Goal: Information Seeking & Learning: Learn about a topic

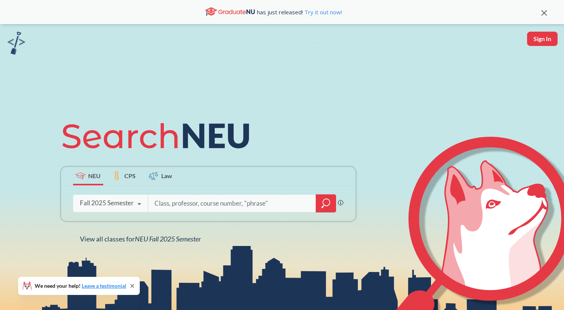
click at [175, 204] on input "search" at bounding box center [232, 203] width 157 height 16
type input "phys 1151"
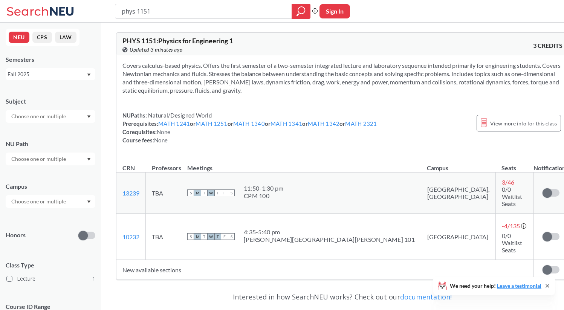
click at [76, 72] on div "Fall 2025" at bounding box center [47, 74] width 79 height 8
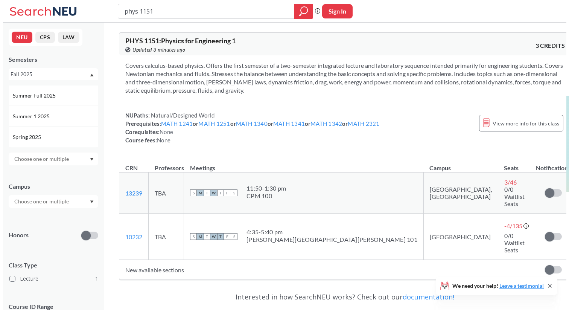
scroll to position [46, 0]
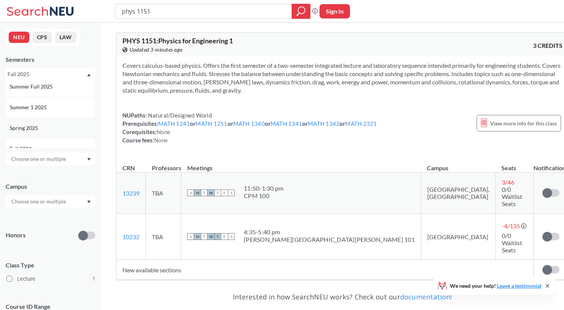
click at [72, 127] on div "Spring 2025" at bounding box center [52, 128] width 85 height 8
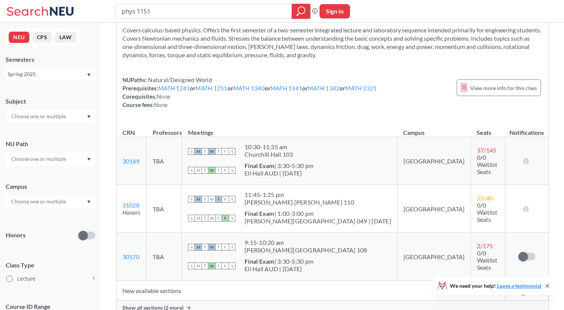
scroll to position [59, 0]
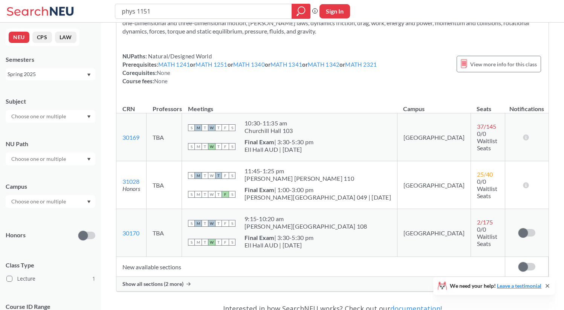
click at [145, 288] on div "Show all sections (2 more)" at bounding box center [332, 284] width 432 height 14
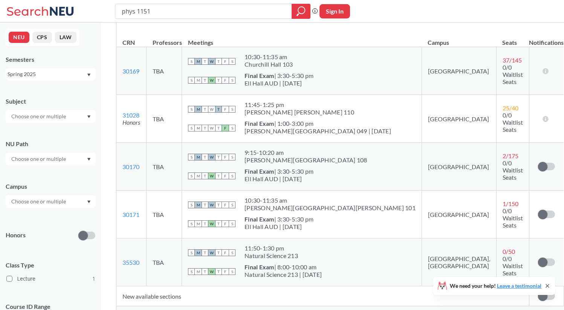
scroll to position [132, 0]
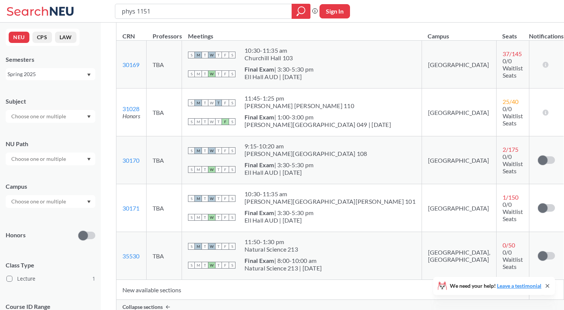
click at [66, 78] on div "Spring 2025" at bounding box center [47, 74] width 79 height 8
click at [57, 88] on div "Fall 2025" at bounding box center [52, 91] width 85 height 8
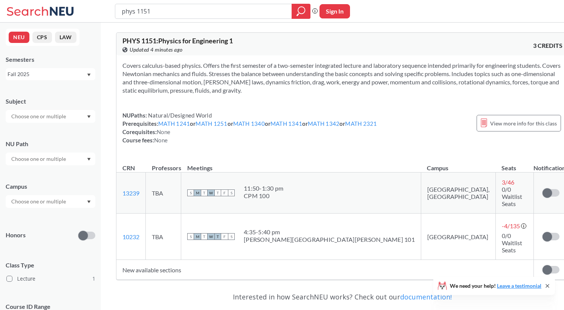
click at [150, 260] on td "New available sections" at bounding box center [324, 270] width 417 height 20
drag, startPoint x: 164, startPoint y: 10, endPoint x: 45, endPoint y: 10, distance: 119.0
click at [45, 10] on div "phys 1151 Phrase search guarantees the exact search appears in the results. Ex.…" at bounding box center [282, 11] width 564 height 23
type input "a"
type input "artd2000"
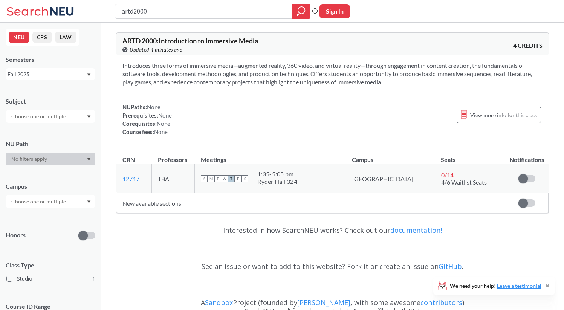
click at [140, 206] on td "New available sections" at bounding box center [310, 203] width 389 height 20
click at [61, 78] on div "Fall 2025" at bounding box center [47, 74] width 79 height 8
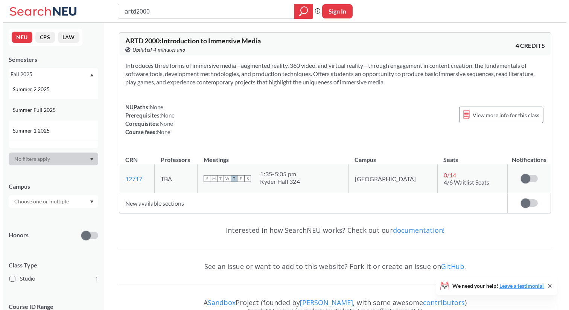
scroll to position [53, 0]
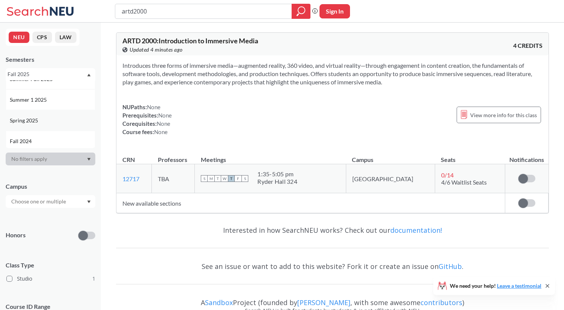
click at [55, 123] on div "Spring 2025" at bounding box center [52, 120] width 85 height 8
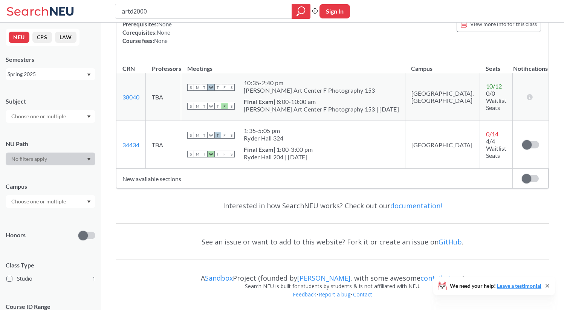
click at [131, 181] on td "New available sections" at bounding box center [314, 179] width 396 height 20
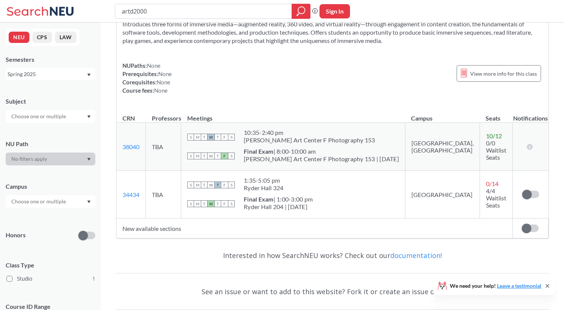
click at [70, 70] on div "Spring 2025" at bounding box center [47, 74] width 79 height 8
click at [64, 104] on div "Fall 2024" at bounding box center [51, 98] width 90 height 21
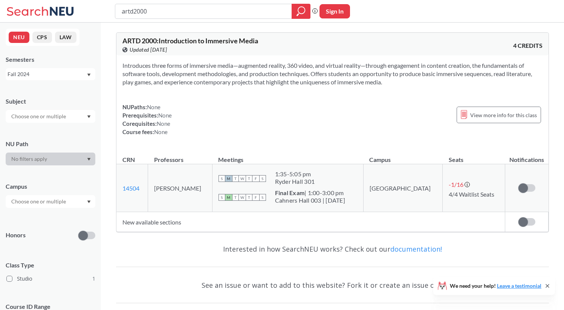
click at [64, 75] on div "Fall 2024" at bounding box center [47, 74] width 79 height 8
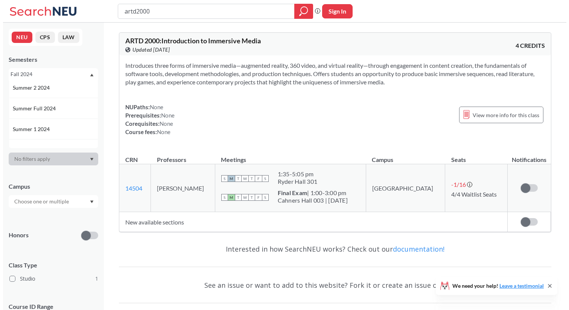
scroll to position [131, 0]
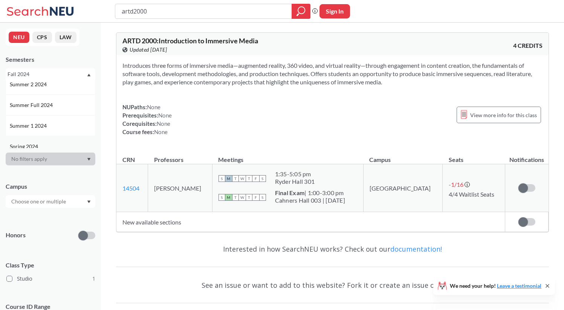
click at [59, 137] on div "Spring 2024" at bounding box center [51, 146] width 90 height 21
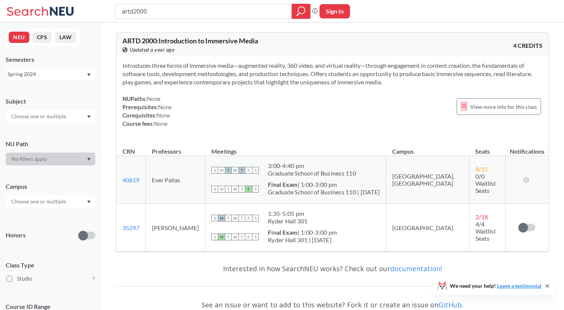
click at [63, 75] on div "Spring 2024" at bounding box center [47, 74] width 79 height 8
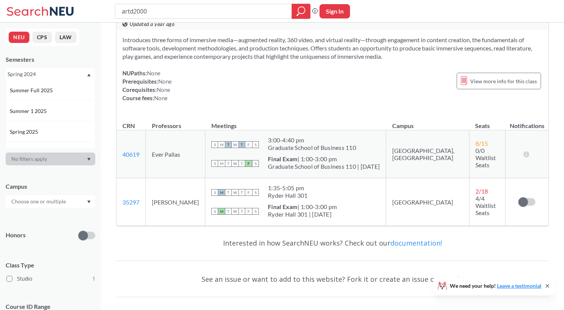
scroll to position [46, 0]
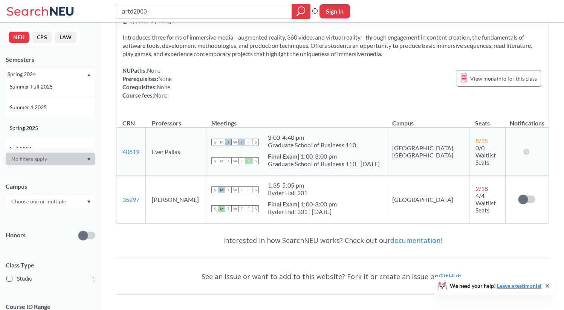
click at [62, 125] on div "Spring 2025" at bounding box center [52, 128] width 85 height 8
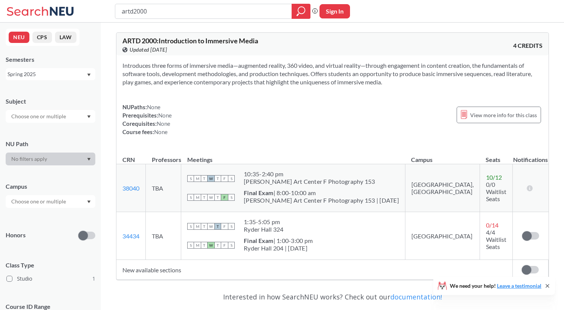
click at [78, 72] on div "Spring 2025" at bounding box center [47, 74] width 79 height 8
drag, startPoint x: 171, startPoint y: 14, endPoint x: 128, endPoint y: 14, distance: 42.9
click at [128, 14] on input "artd2000" at bounding box center [203, 11] width 165 height 13
type input "artg2262"
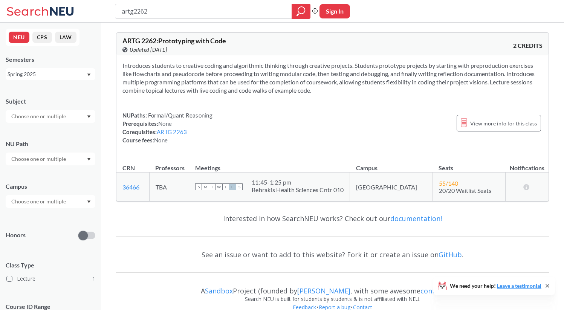
click at [17, 73] on div "Spring 2025" at bounding box center [47, 74] width 79 height 8
click at [35, 94] on div "Fall 2025" at bounding box center [52, 91] width 85 height 8
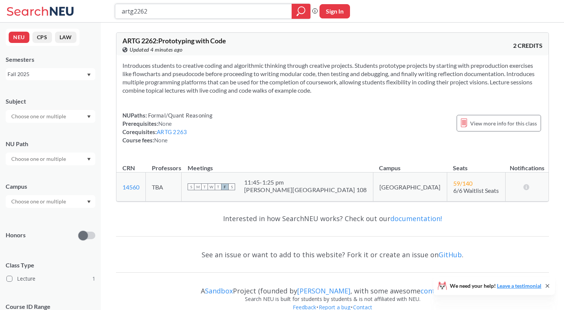
click at [187, 11] on input "artg2262" at bounding box center [203, 11] width 165 height 13
type input "artg2263"
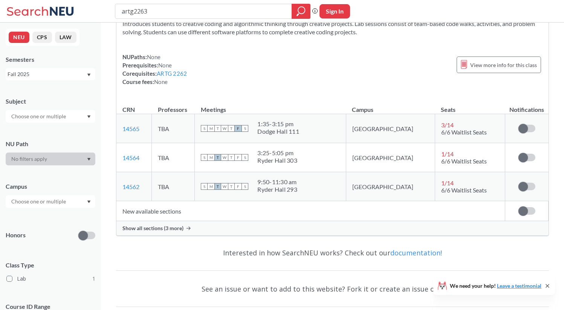
scroll to position [46, 0]
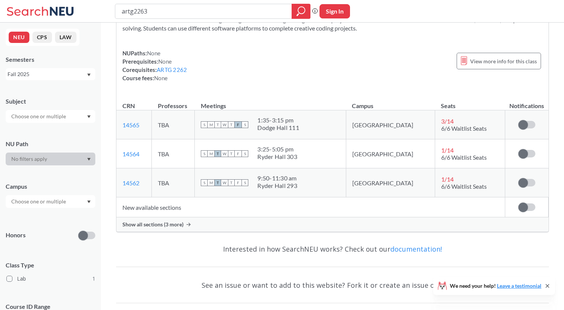
click at [164, 206] on td "New available sections" at bounding box center [310, 207] width 389 height 20
click at [175, 226] on span "Show all sections (3 more)" at bounding box center [152, 224] width 61 height 7
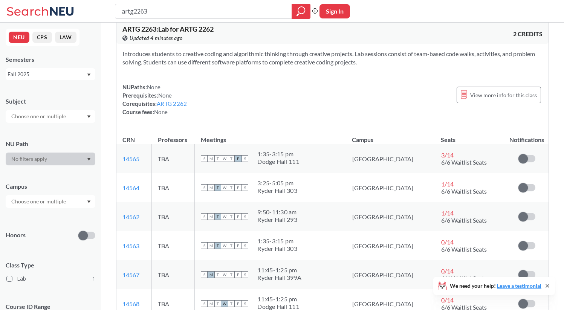
scroll to position [0, 0]
